Goal: Task Accomplishment & Management: Manage account settings

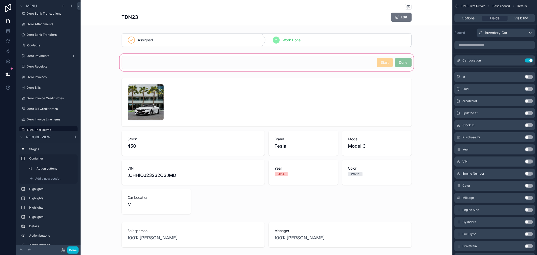
click at [336, 62] on div "scrollable content" at bounding box center [267, 62] width 372 height 19
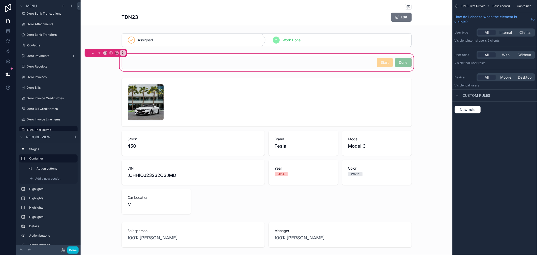
click at [336, 62] on div "scrollable content" at bounding box center [267, 62] width 296 height 13
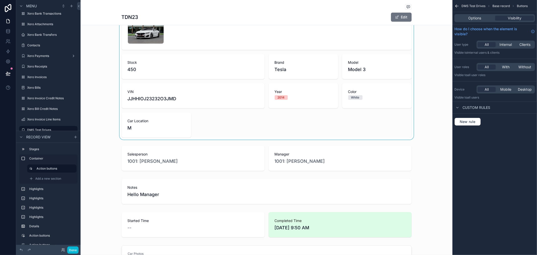
scroll to position [56, 0]
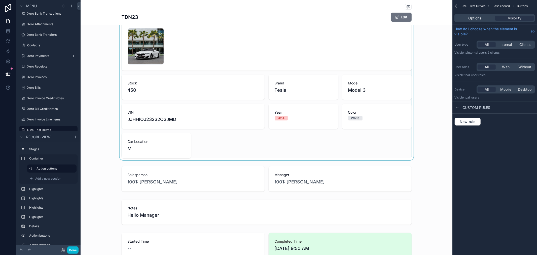
click at [177, 149] on div "scrollable content" at bounding box center [267, 90] width 372 height 140
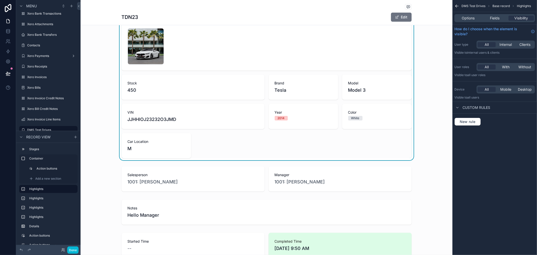
click at [181, 148] on div "M" at bounding box center [156, 148] width 57 height 7
click at [264, 157] on div "1 .jpg Stock 450 Brand Tesla Model Model 3 VIN JJHHIOJ23232O3JMD Year [DATE] Co…" at bounding box center [267, 90] width 290 height 136
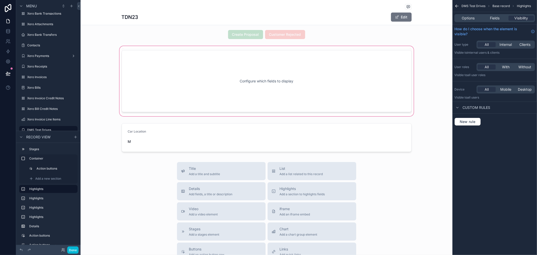
scroll to position [364, 0]
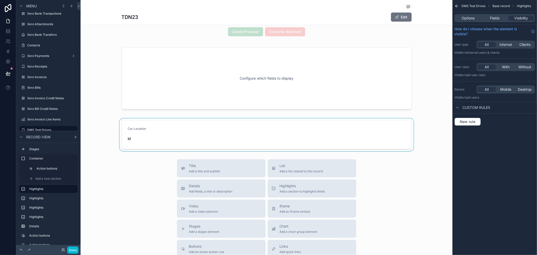
click at [210, 140] on div "scrollable content" at bounding box center [267, 134] width 372 height 33
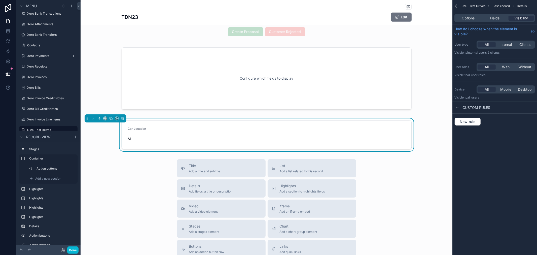
click at [140, 136] on div "M" at bounding box center [161, 138] width 66 height 5
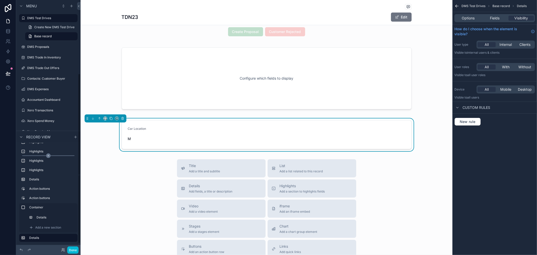
scroll to position [49, 0]
click at [123, 119] on icon "scrollable content" at bounding box center [123, 119] width 4 height 4
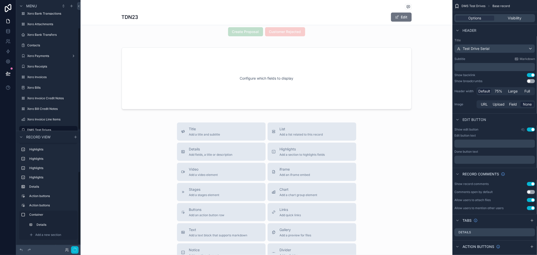
scroll to position [40, 0]
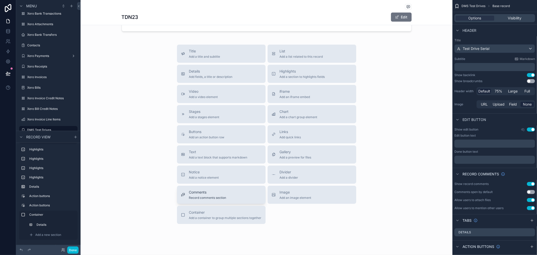
scroll to position [448, 0]
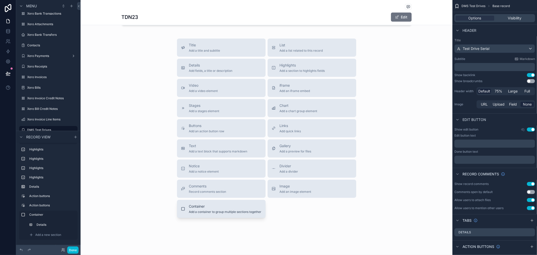
click at [231, 205] on span "Container" at bounding box center [225, 206] width 73 height 5
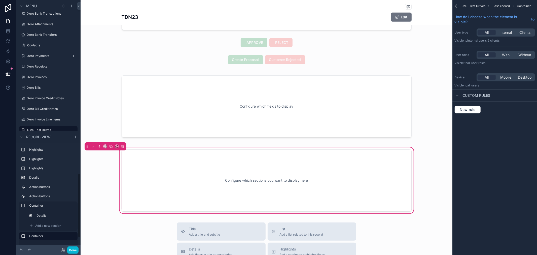
scroll to position [333, 0]
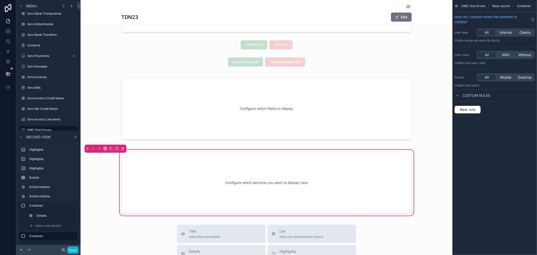
click at [269, 202] on div "Configure which sections you want to display here" at bounding box center [267, 182] width 274 height 45
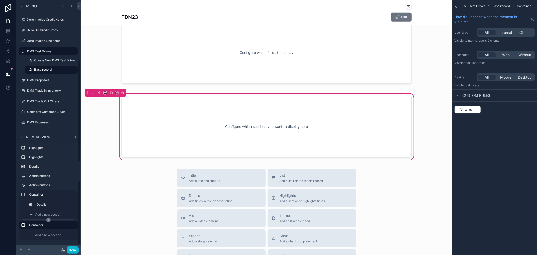
scroll to position [152, 0]
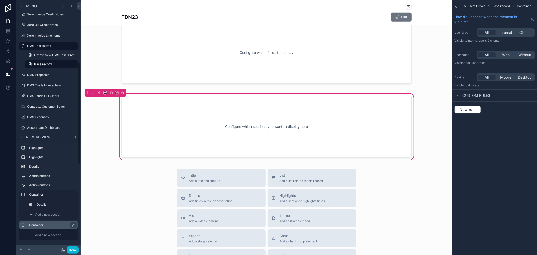
click at [47, 222] on div "Container" at bounding box center [52, 225] width 46 height 6
click at [47, 223] on label "Container" at bounding box center [51, 225] width 44 height 4
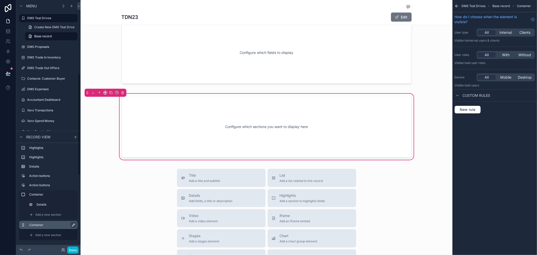
click at [72, 224] on icon "scrollable content" at bounding box center [74, 225] width 4 height 4
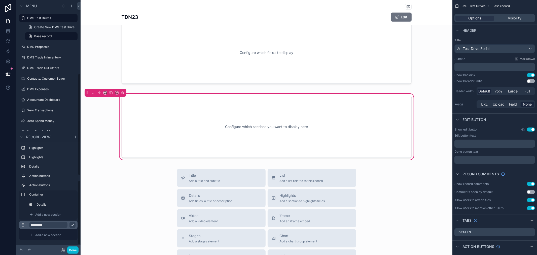
click at [48, 225] on input "*********" at bounding box center [48, 225] width 38 height 6
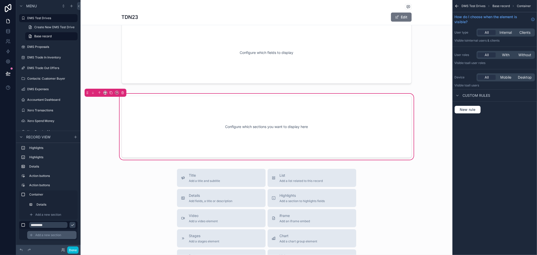
click at [47, 235] on span "Add a new section" at bounding box center [48, 235] width 26 height 4
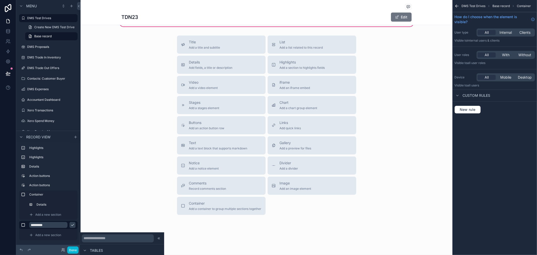
scroll to position [149, 0]
click at [50, 194] on label "Container" at bounding box center [51, 194] width 44 height 4
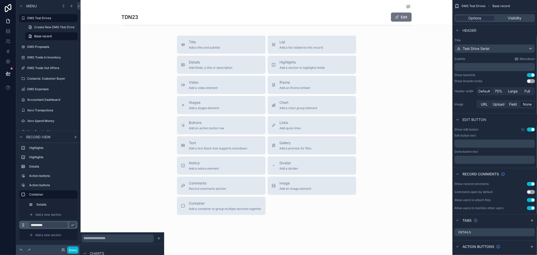
click at [53, 226] on input "*********" at bounding box center [48, 225] width 38 height 6
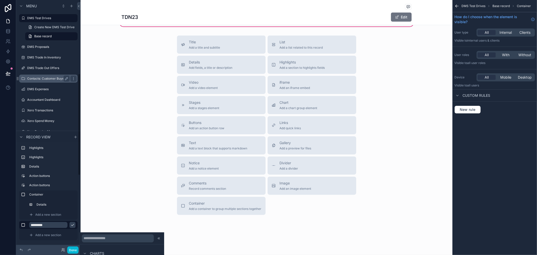
click at [37, 77] on label "Contacts: Customer Buyer" at bounding box center [47, 79] width 40 height 4
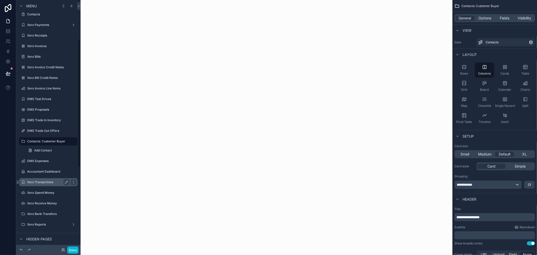
scroll to position [112, 0]
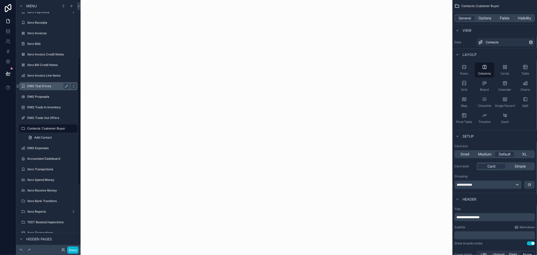
click at [36, 87] on label "DMS Test Drives" at bounding box center [47, 86] width 40 height 4
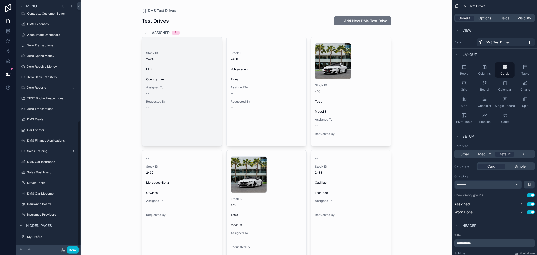
click at [176, 89] on div "Assigned To --" at bounding box center [182, 90] width 72 height 10
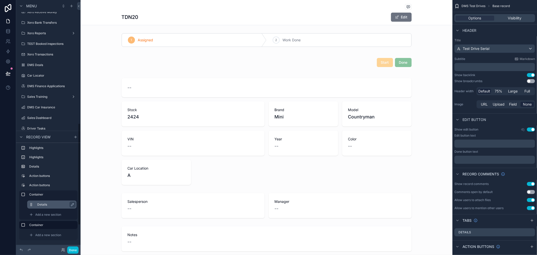
scroll to position [301, 0]
click at [46, 203] on label "Details" at bounding box center [54, 204] width 35 height 4
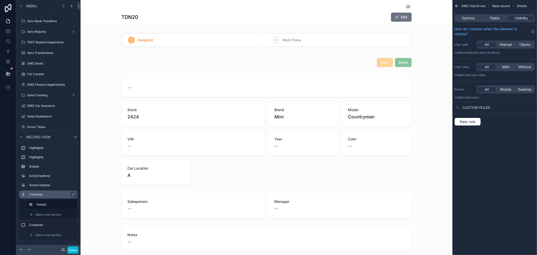
click at [47, 197] on div "Container" at bounding box center [48, 194] width 58 height 8
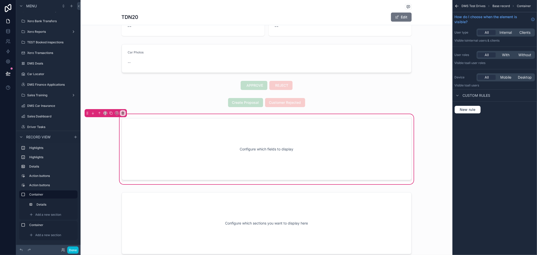
scroll to position [280, 0]
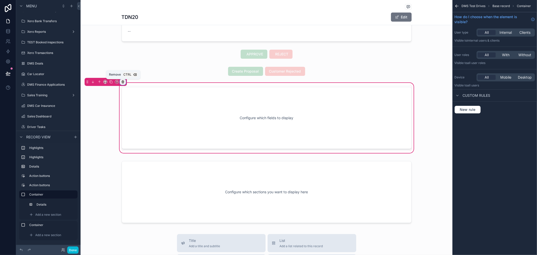
click at [123, 80] on icon "scrollable content" at bounding box center [123, 82] width 4 height 4
click at [139, 101] on span "Remove entire container" at bounding box center [144, 102] width 40 height 6
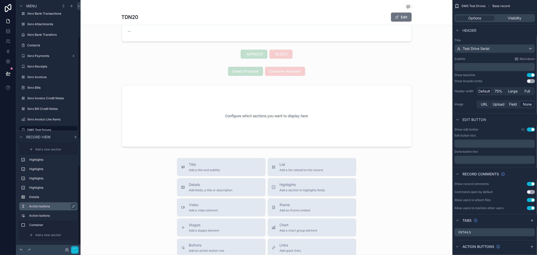
scroll to position [96, 0]
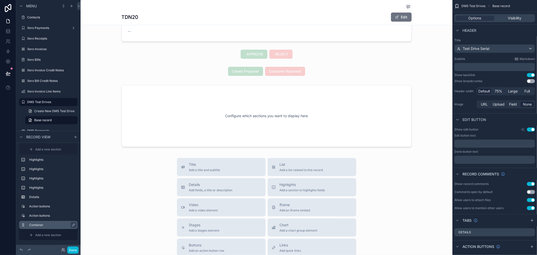
click at [42, 224] on label "Container" at bounding box center [51, 225] width 44 height 4
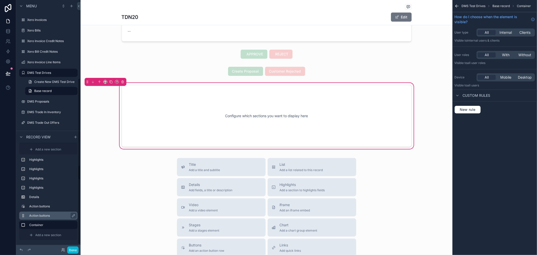
scroll to position [208, 0]
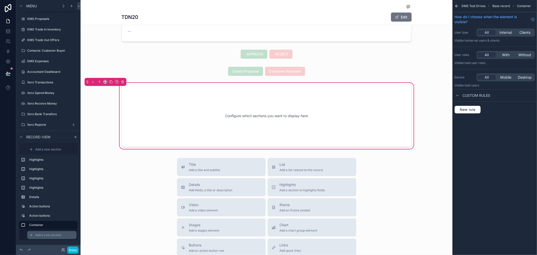
click at [30, 235] on icon "scrollable content" at bounding box center [31, 235] width 4 height 4
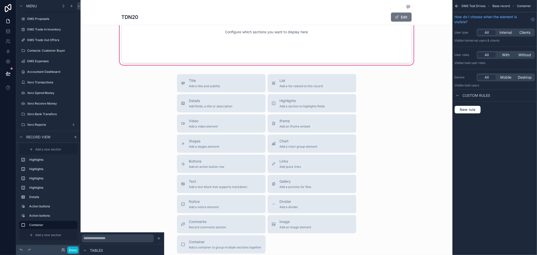
scroll to position [402, 0]
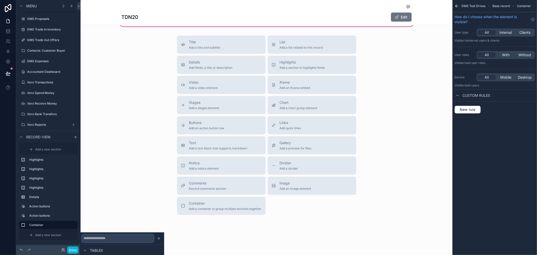
click at [124, 241] on input "text" at bounding box center [118, 238] width 72 height 8
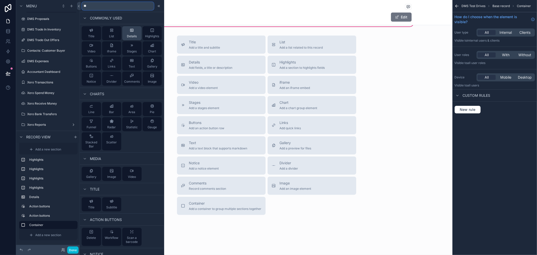
type input "**"
click at [130, 34] on span "Details" at bounding box center [132, 36] width 10 height 4
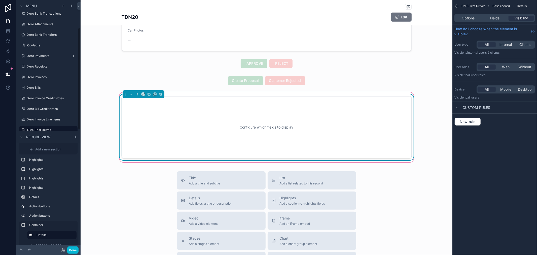
scroll to position [270, 0]
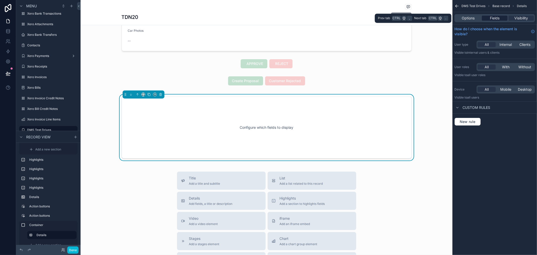
click at [497, 19] on span "Fields" at bounding box center [495, 18] width 10 height 5
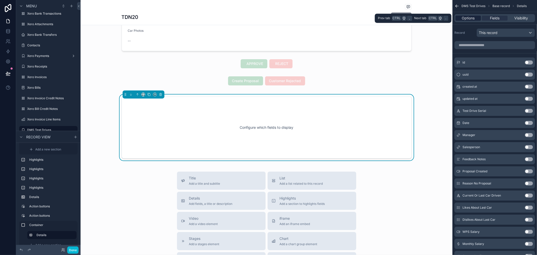
click at [468, 18] on span "Options" at bounding box center [468, 18] width 13 height 5
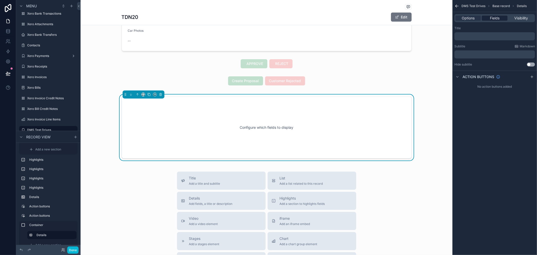
click at [493, 18] on span "Fields" at bounding box center [495, 18] width 10 height 5
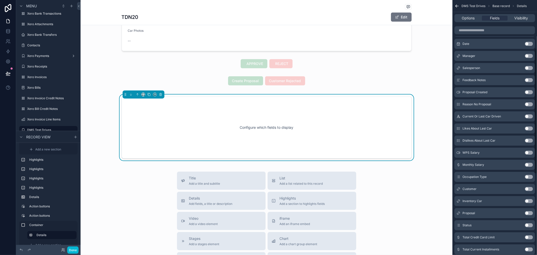
scroll to position [28, 0]
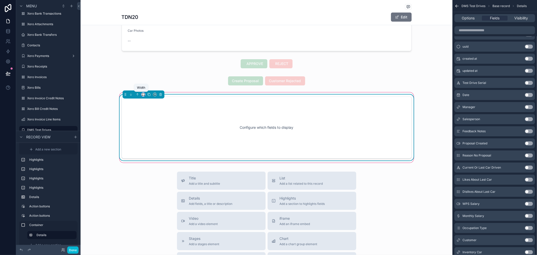
click at [142, 94] on icon "scrollable content" at bounding box center [143, 93] width 2 height 1
click at [152, 133] on div "50%" at bounding box center [151, 132] width 16 height 6
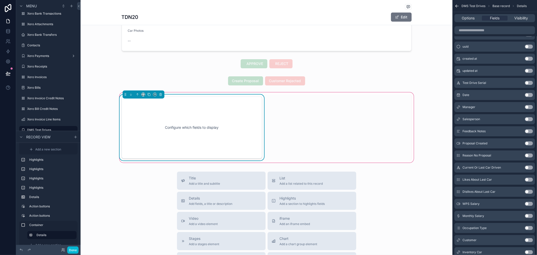
click at [292, 122] on div "Configure which fields to display" at bounding box center [267, 127] width 296 height 66
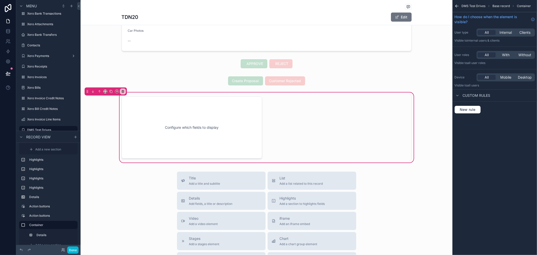
click at [338, 114] on div "Configure which fields to display" at bounding box center [267, 127] width 296 height 66
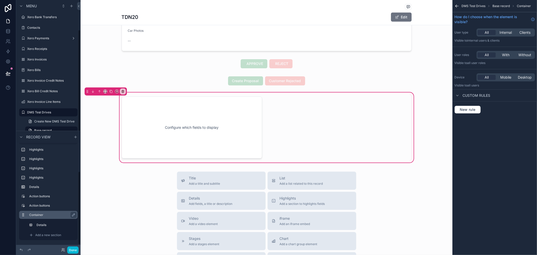
scroll to position [96, 0]
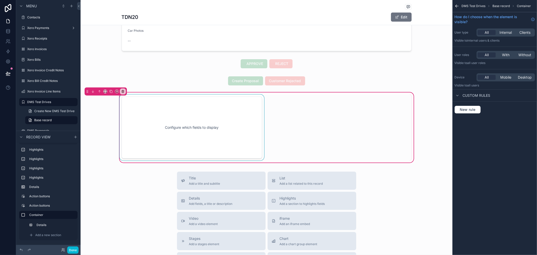
click at [214, 126] on div "scrollable content" at bounding box center [192, 127] width 147 height 66
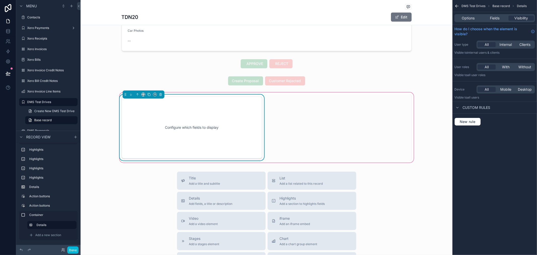
click at [494, 15] on div "Options Fields Visibility" at bounding box center [495, 18] width 81 height 8
click at [470, 18] on span "Options" at bounding box center [468, 18] width 13 height 5
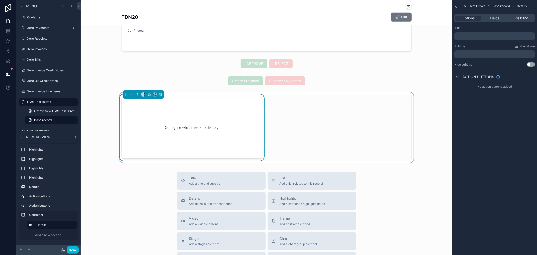
click at [508, 38] on p "﻿" at bounding box center [496, 36] width 78 height 4
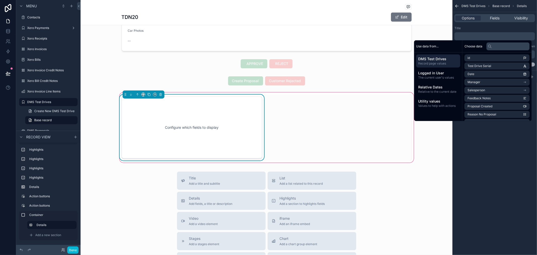
click at [484, 152] on div "DMS Test Drives Base record Details Options Fields Visibility Title ﻿ Subtitle …" at bounding box center [495, 127] width 85 height 255
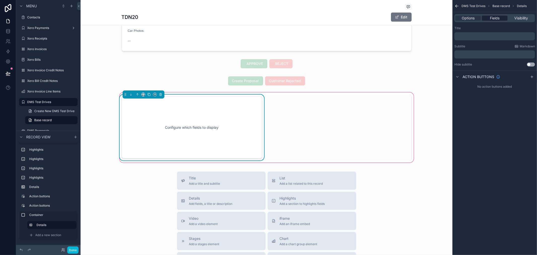
click at [495, 19] on span "Fields" at bounding box center [495, 18] width 10 height 5
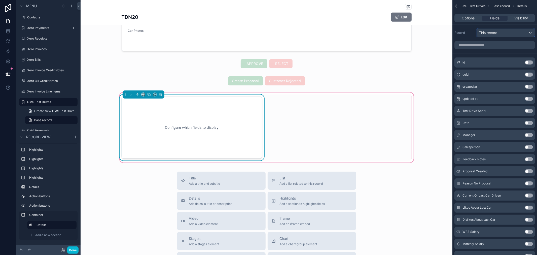
click at [505, 31] on div "This record" at bounding box center [506, 33] width 58 height 8
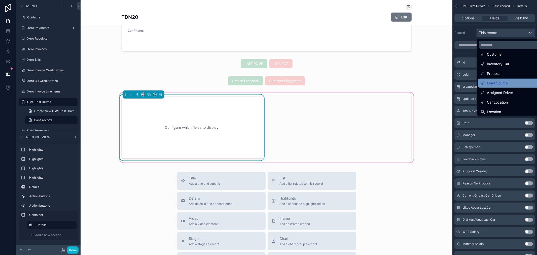
scroll to position [36, 0]
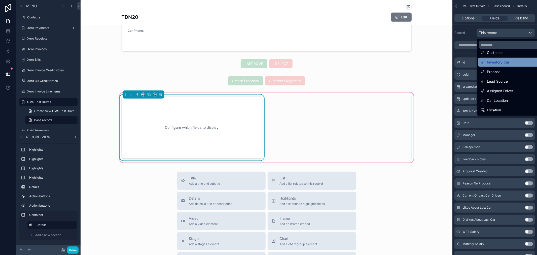
click at [505, 62] on span "Inventory Car" at bounding box center [498, 62] width 22 height 6
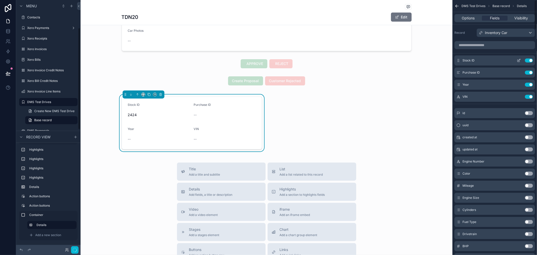
scroll to position [68, 0]
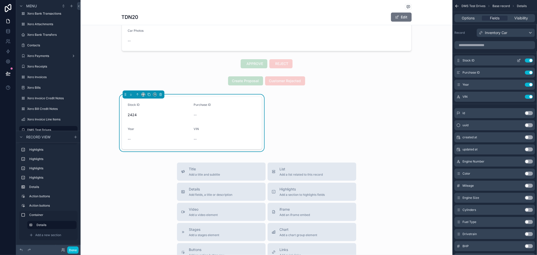
click at [532, 61] on button "Use setting" at bounding box center [529, 60] width 8 height 4
click at [531, 61] on button "Use setting" at bounding box center [529, 60] width 8 height 4
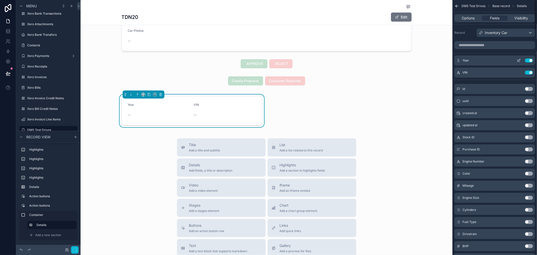
click at [530, 61] on button "Use setting" at bounding box center [529, 60] width 8 height 4
click at [530, 71] on button "Use setting" at bounding box center [529, 73] width 8 height 4
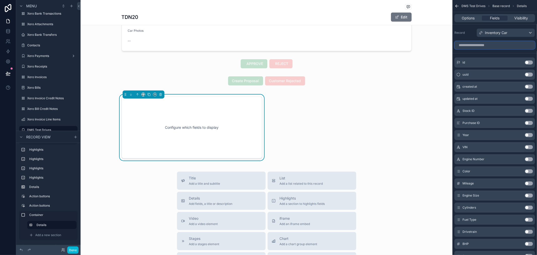
click at [509, 44] on input "scrollable content" at bounding box center [495, 45] width 81 height 8
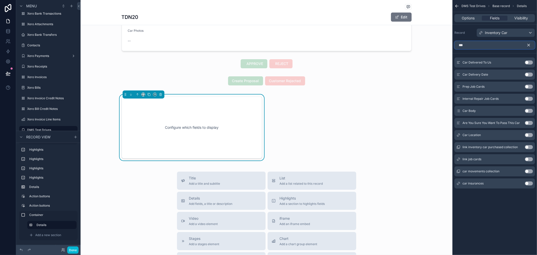
type input "***"
click at [530, 135] on button "Use setting" at bounding box center [529, 135] width 8 height 4
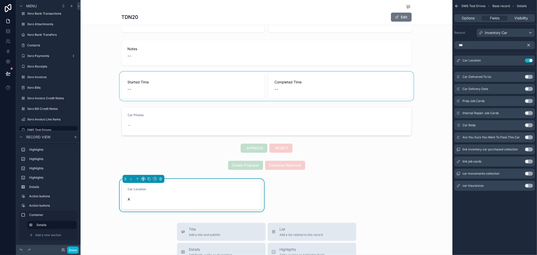
scroll to position [186, 0]
click at [288, 195] on div "Car Location A" at bounding box center [267, 194] width 296 height 33
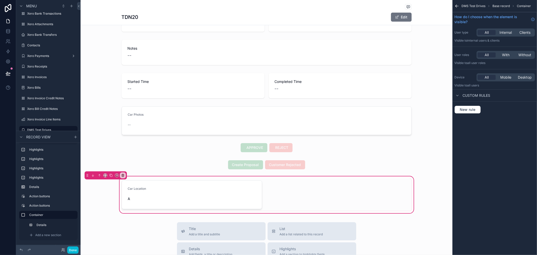
click at [334, 192] on div "Car Location A" at bounding box center [267, 194] width 296 height 33
click at [306, 195] on div "Car Location A" at bounding box center [267, 194] width 296 height 33
click at [48, 234] on span "Add a new section" at bounding box center [48, 235] width 26 height 4
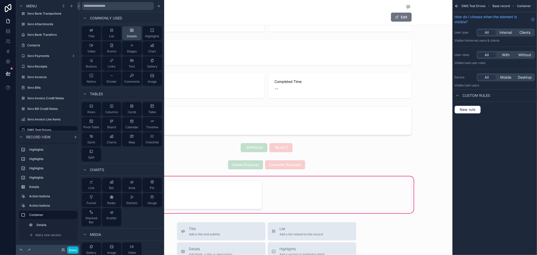
click at [130, 34] on span "Details" at bounding box center [132, 36] width 10 height 4
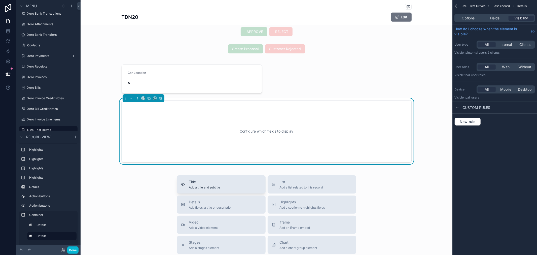
scroll to position [306, 0]
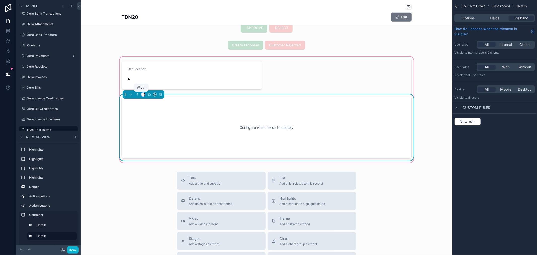
click at [142, 94] on icon "scrollable content" at bounding box center [144, 95] width 4 height 4
click at [149, 134] on span "50%" at bounding box center [147, 132] width 8 height 6
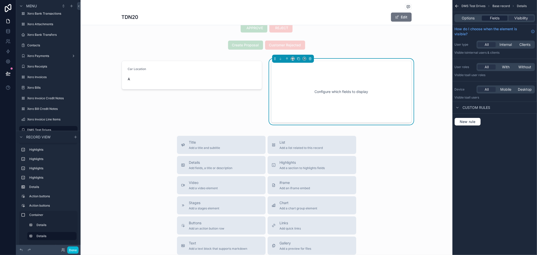
click at [499, 19] on span "Fields" at bounding box center [495, 18] width 10 height 5
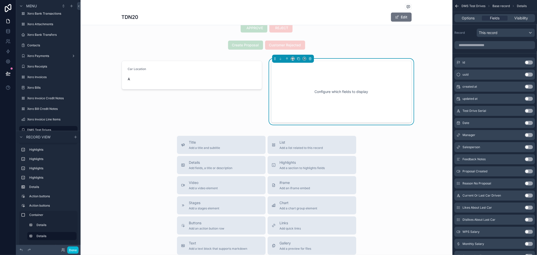
click at [410, 213] on div "Title Add a title and subtitle List Add a list related to this record Details A…" at bounding box center [267, 225] width 372 height 179
click at [69, 249] on button "Done" at bounding box center [72, 249] width 11 height 7
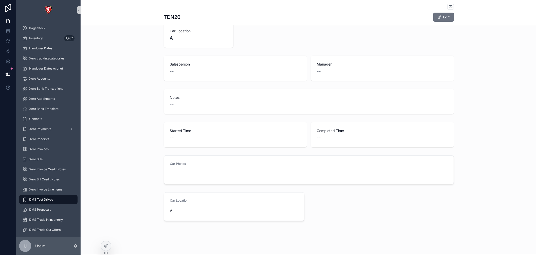
scroll to position [131, 0]
click at [350, 218] on div "scrollable content" at bounding box center [384, 206] width 147 height 33
